Goal: Task Accomplishment & Management: Manage account settings

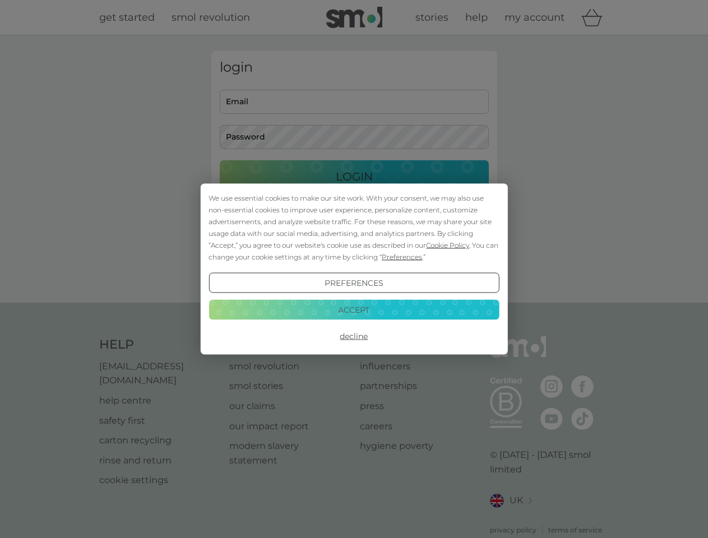
click at [448, 245] on span "Cookie Policy" at bounding box center [447, 245] width 43 height 8
click at [401, 257] on div "login Email Password Login ● ● ● ● ● ● ● ● ● ● ● ● ● ● ● ● ● ● ● ● ● ● ● ● ● ● …" at bounding box center [354, 169] width 286 height 236
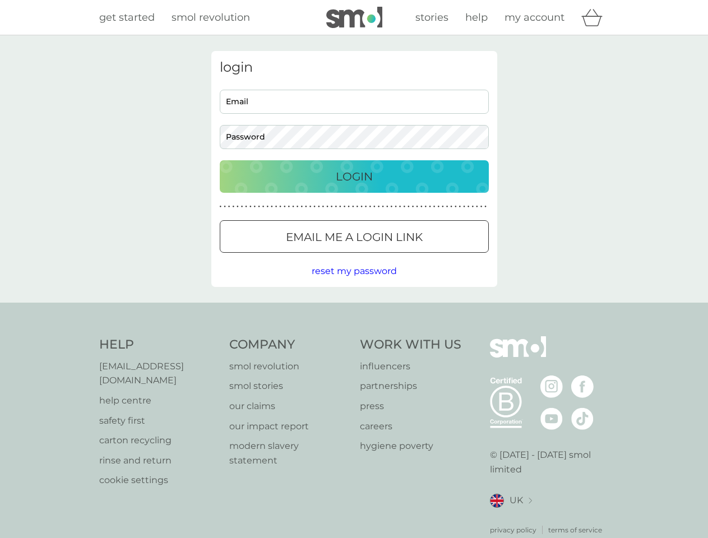
click at [354, 283] on div "login Email Password Login ● ● ● ● ● ● ● ● ● ● ● ● ● ● ● ● ● ● ● ● ● ● ● ● ● ● …" at bounding box center [354, 169] width 286 height 236
click at [354, 336] on div "Help [EMAIL_ADDRESS][DOMAIN_NAME] help centre safety first carton recycling rin…" at bounding box center [354, 435] width 510 height 199
click at [354, 310] on div "Help [EMAIL_ADDRESS][DOMAIN_NAME] help centre safety first carton recycling rin…" at bounding box center [354, 436] width 708 height 266
